Goal: Learn about a topic: Learn about a topic

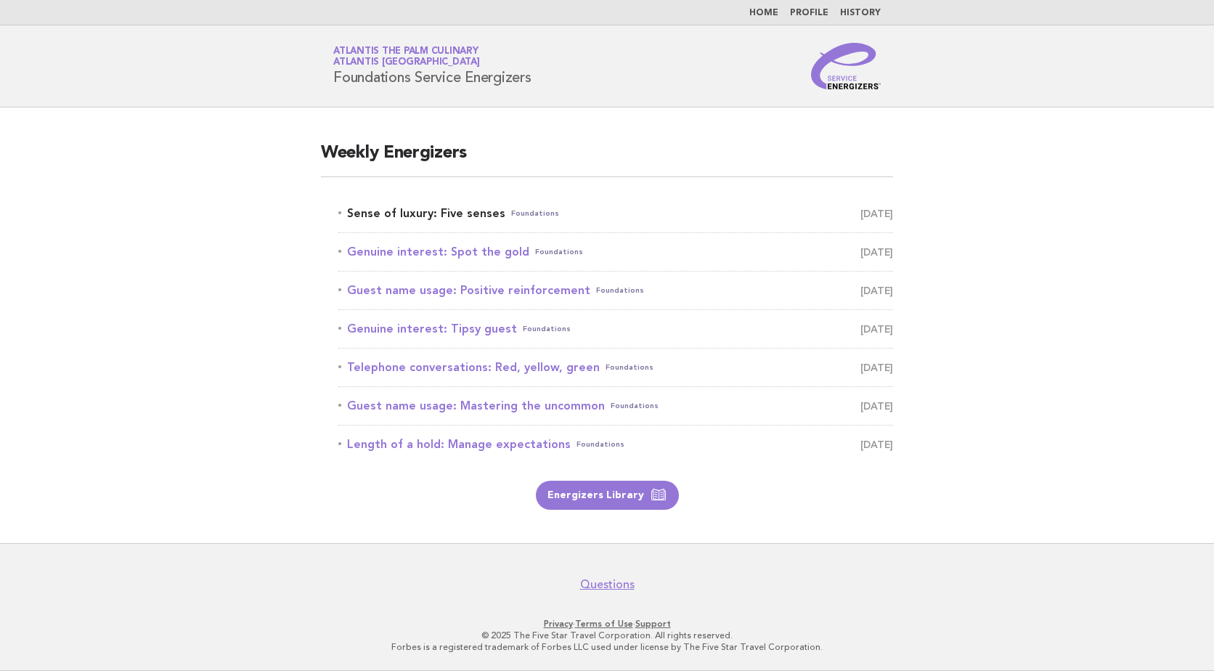
click at [413, 212] on link "Sense of luxury: Five senses Foundations September 11" at bounding box center [615, 213] width 555 height 20
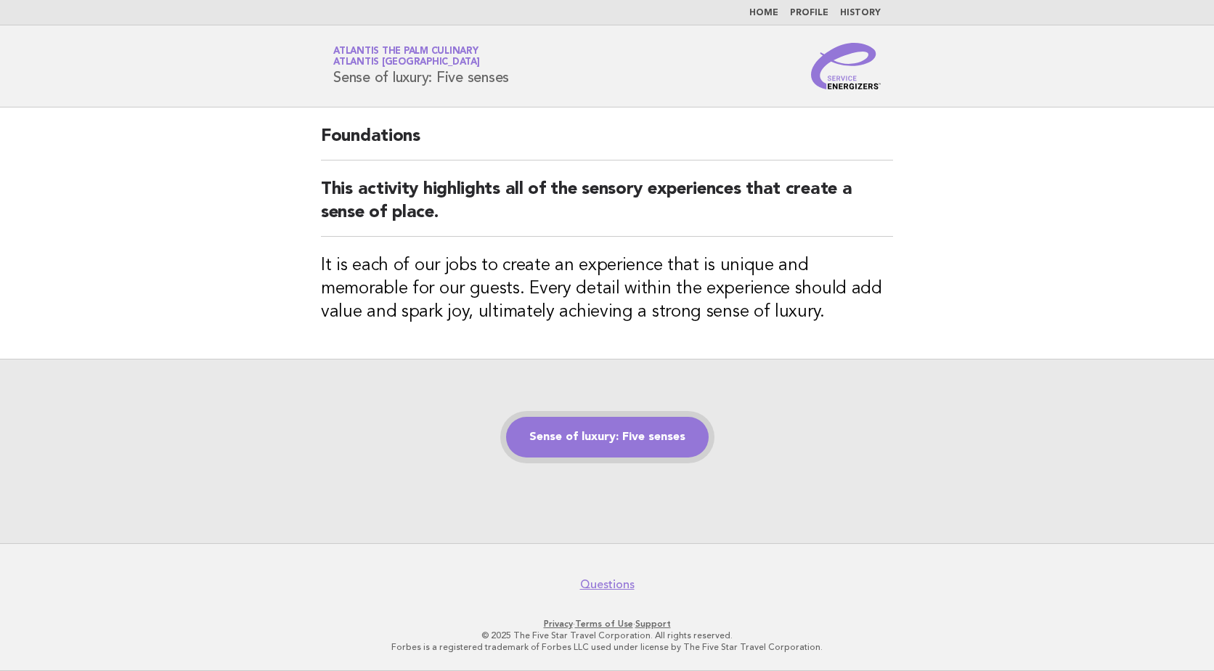
click at [593, 442] on link "Sense of luxury: Five senses" at bounding box center [607, 437] width 203 height 41
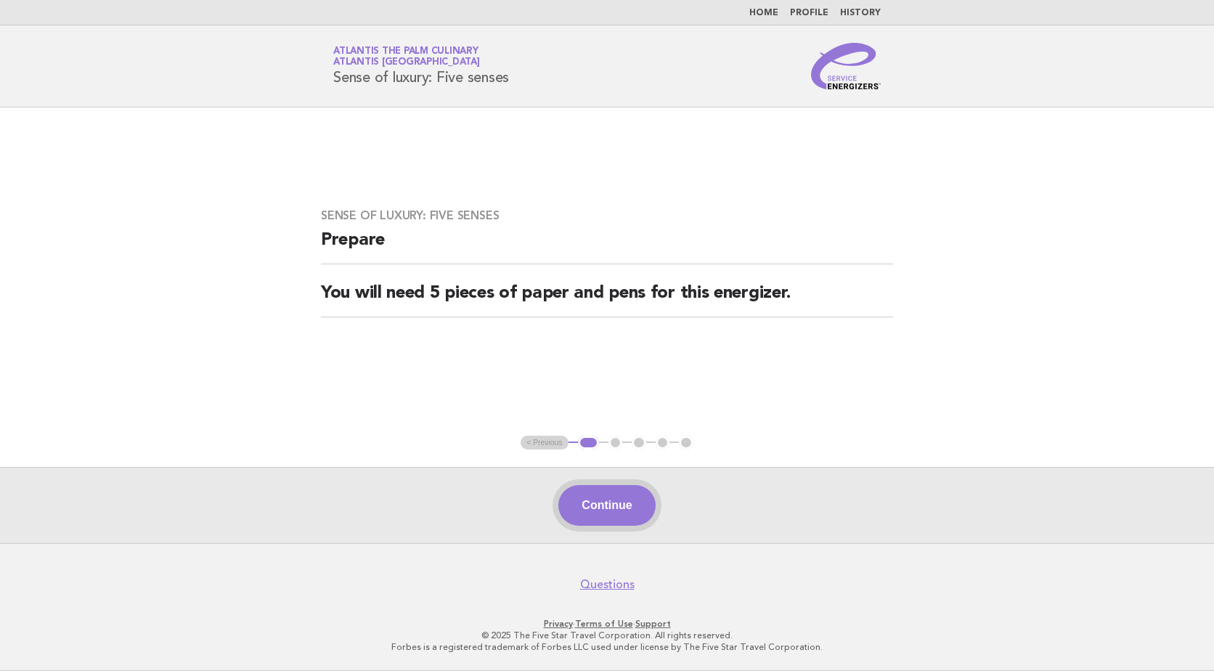
click at [601, 514] on button "Continue" at bounding box center [606, 505] width 97 height 41
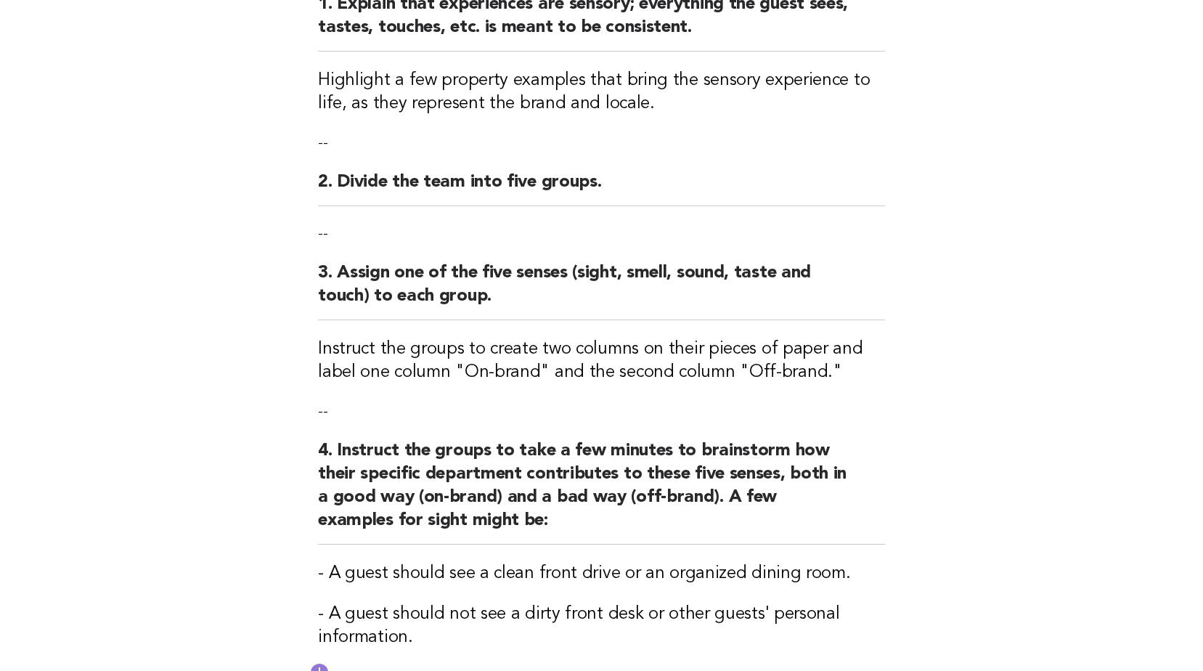
scroll to position [489, 0]
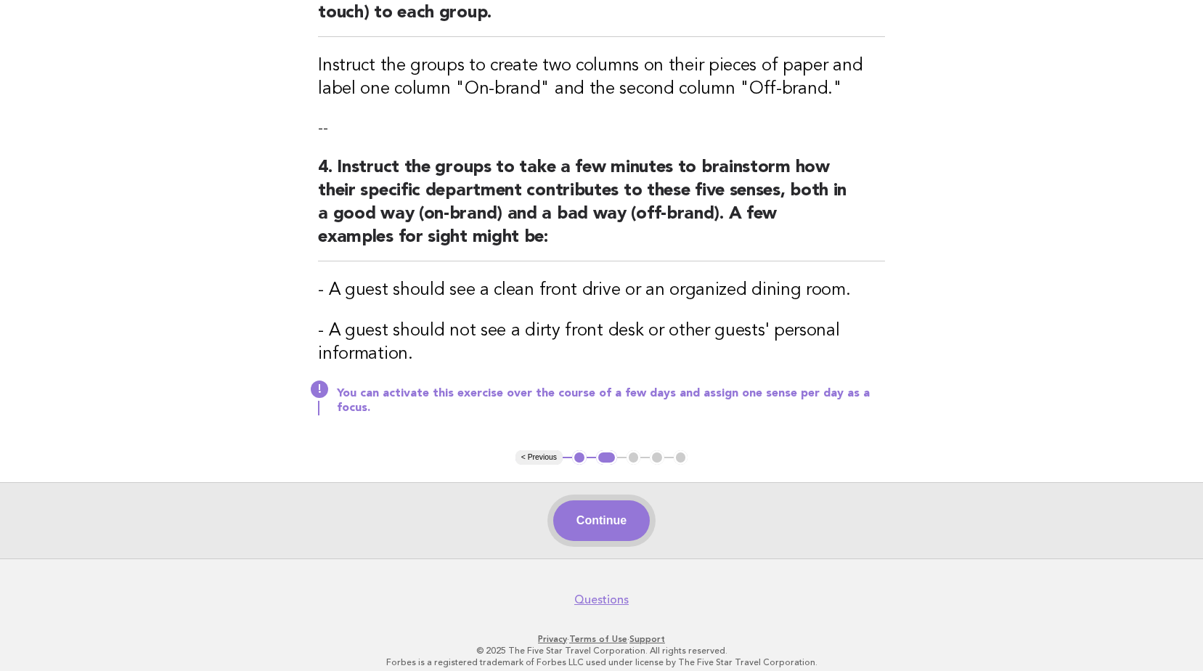
click at [612, 515] on button "Continue" at bounding box center [601, 520] width 97 height 41
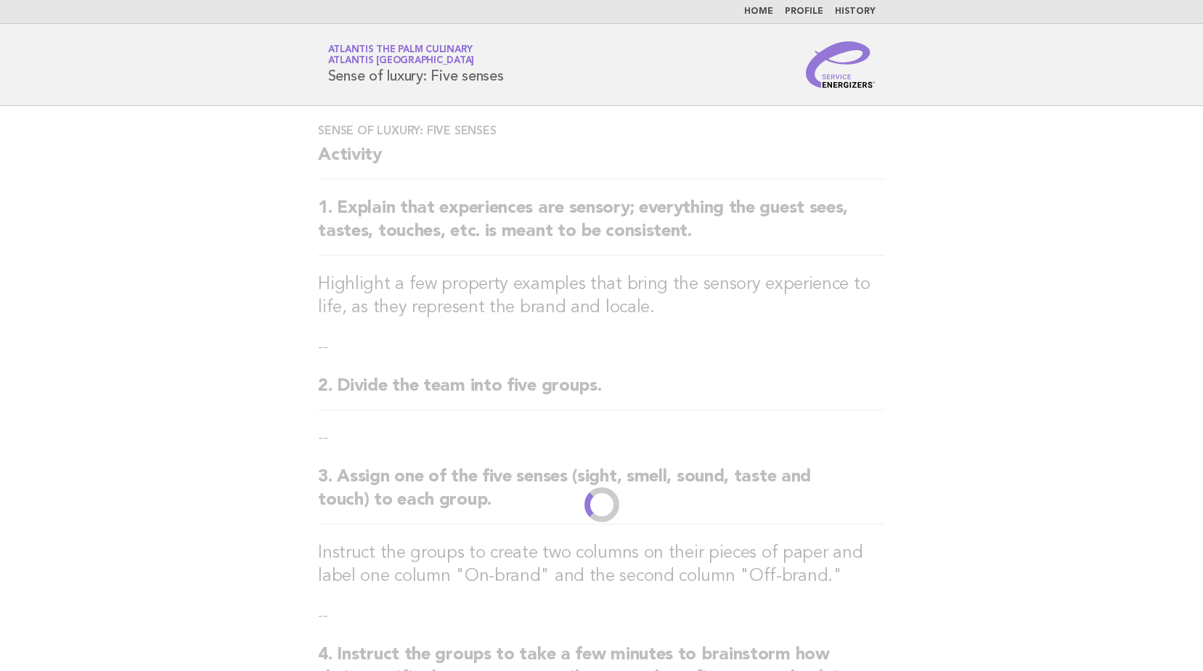
scroll to position [0, 0]
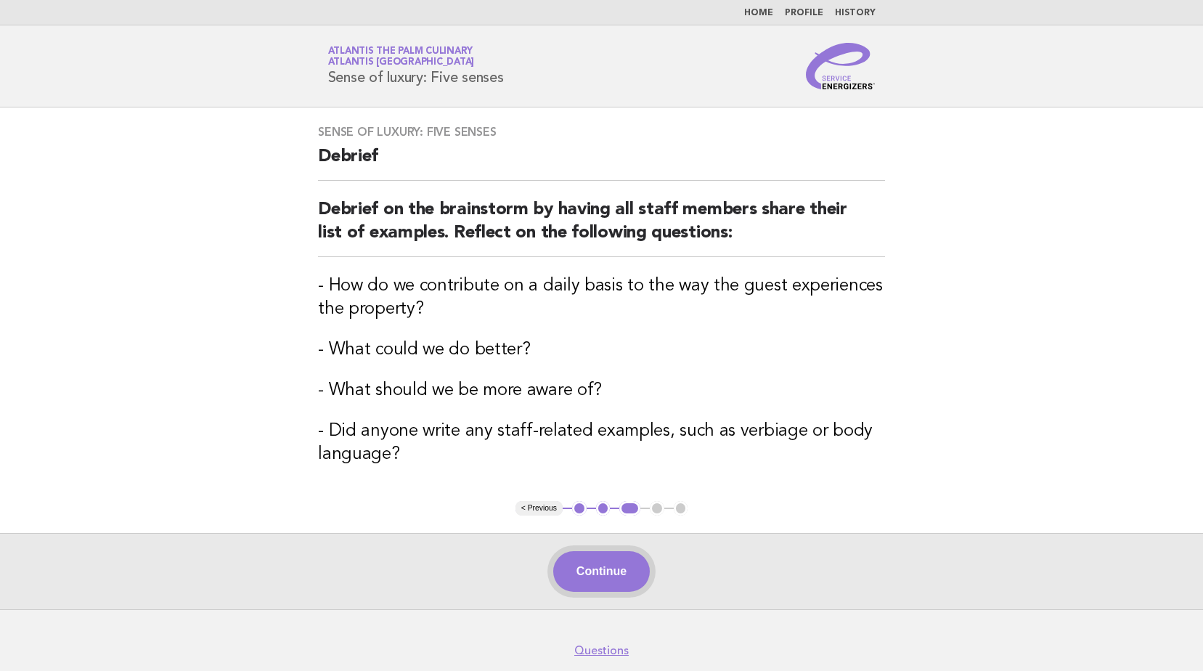
click at [608, 585] on button "Continue" at bounding box center [601, 571] width 97 height 41
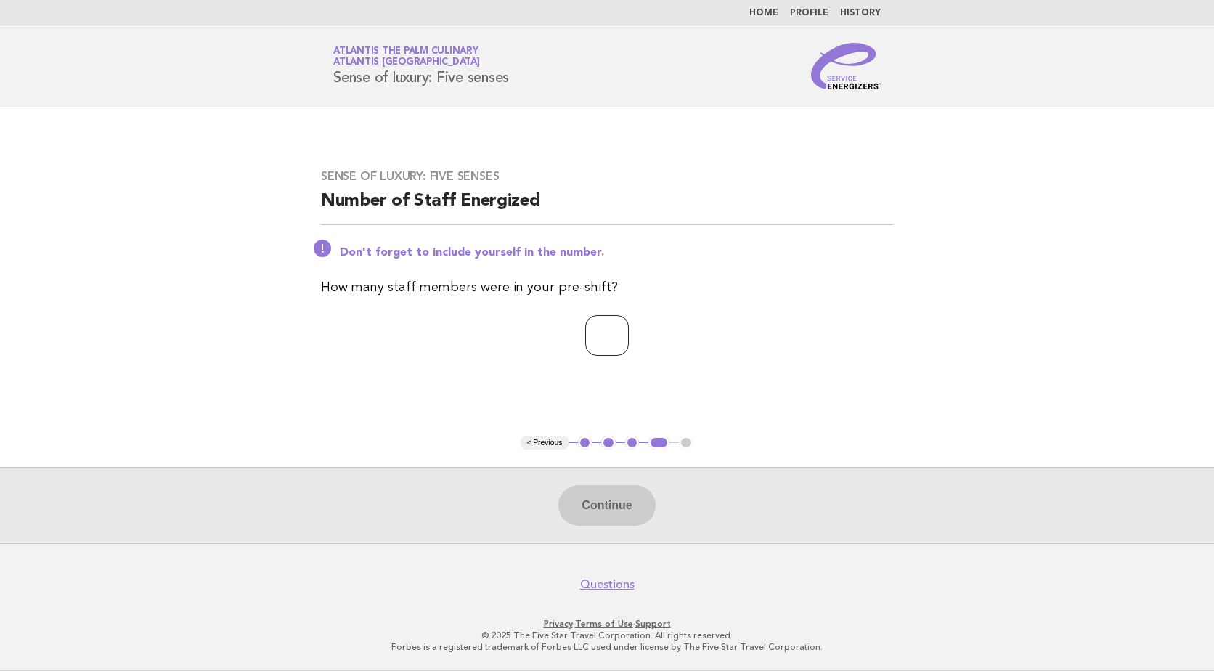
click at [606, 337] on input "number" at bounding box center [607, 335] width 44 height 41
type input "**"
click at [584, 500] on button "Continue" at bounding box center [606, 505] width 97 height 41
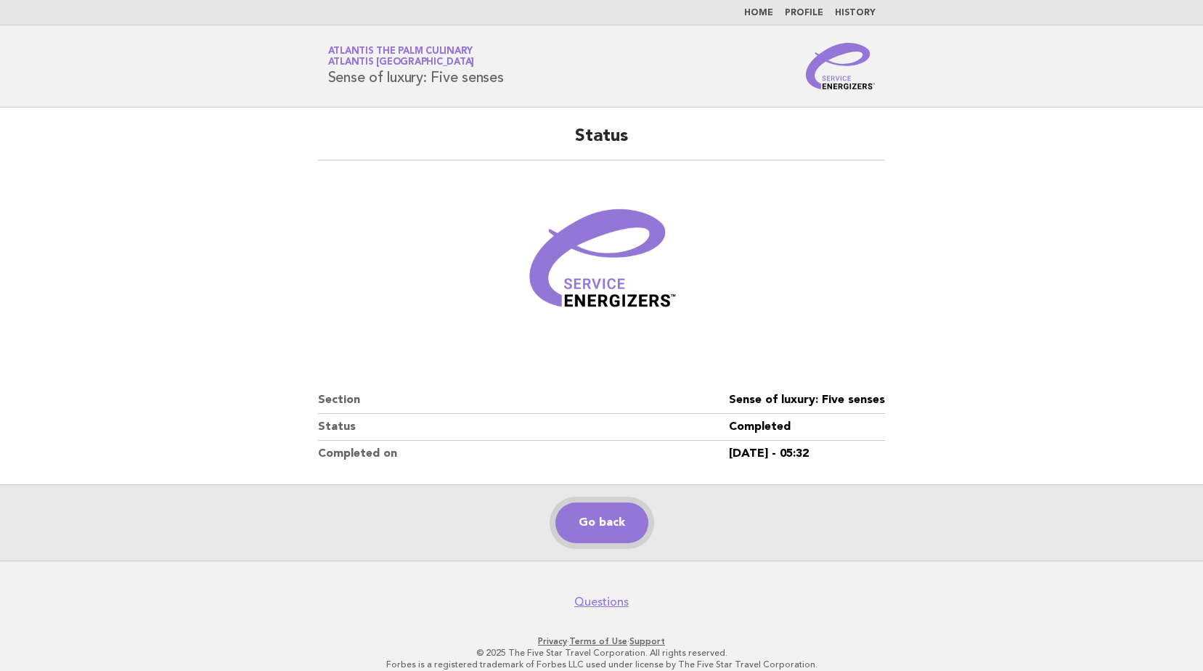
click at [600, 521] on link "Go back" at bounding box center [602, 523] width 93 height 41
